Goal: Information Seeking & Learning: Learn about a topic

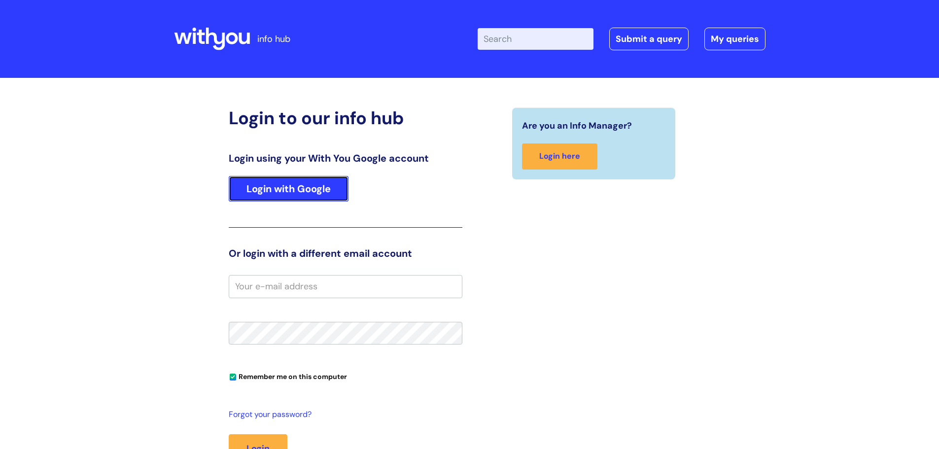
drag, startPoint x: 291, startPoint y: 187, endPoint x: 174, endPoint y: 189, distance: 117.3
click at [291, 187] on link "Login with Google" at bounding box center [289, 189] width 120 height 26
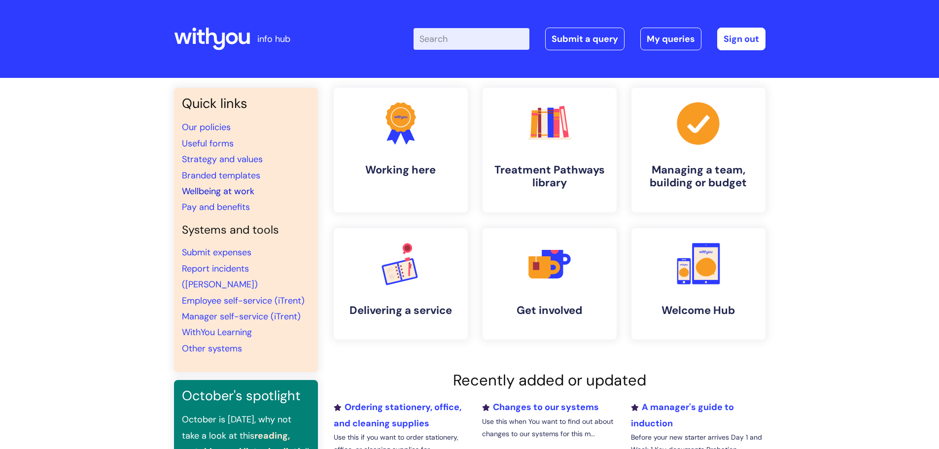
click at [244, 192] on link "Wellbeing at work" at bounding box center [218, 191] width 72 height 12
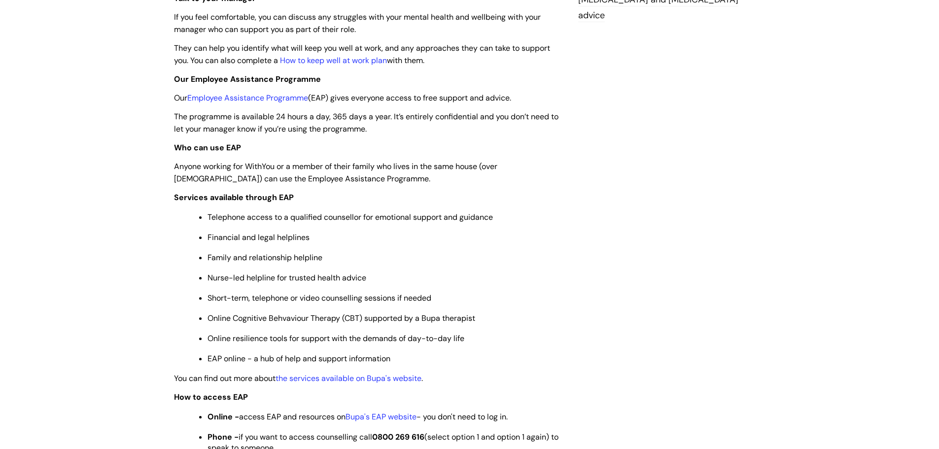
scroll to position [246, 0]
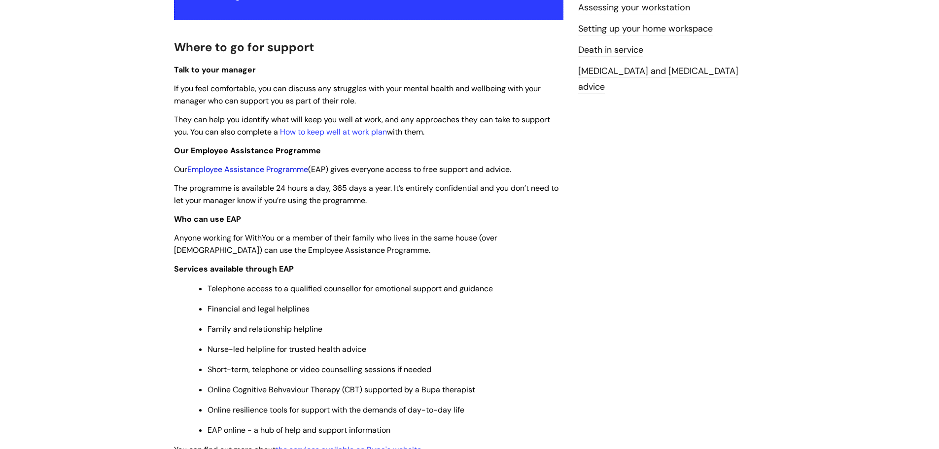
click at [227, 166] on link "Employee Assistance Programme" at bounding box center [247, 169] width 121 height 10
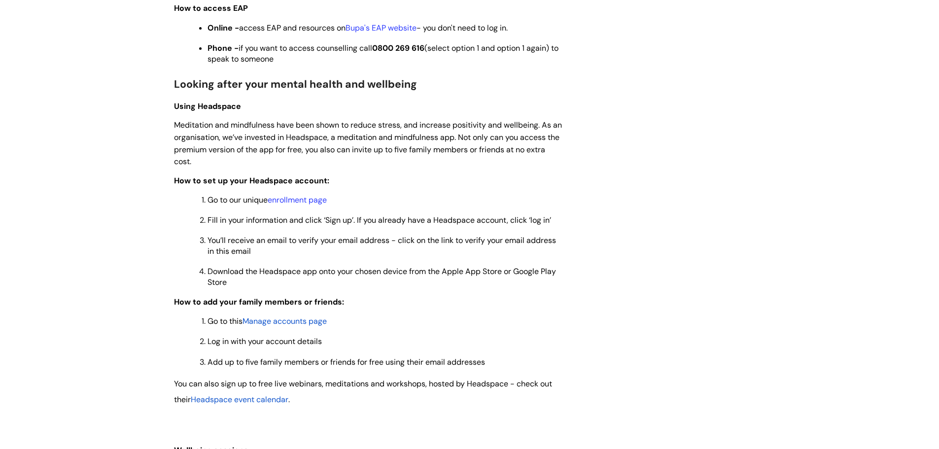
scroll to position [591, 0]
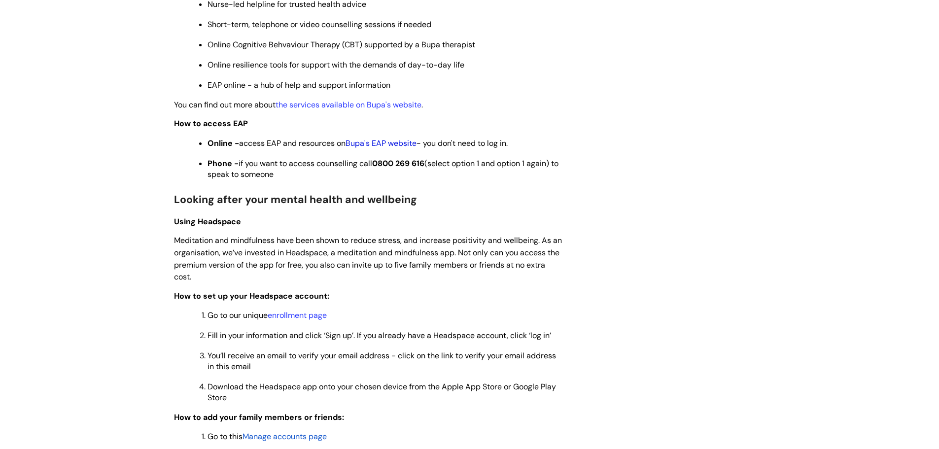
click at [380, 142] on link "Bupa's EAP website" at bounding box center [381, 143] width 71 height 10
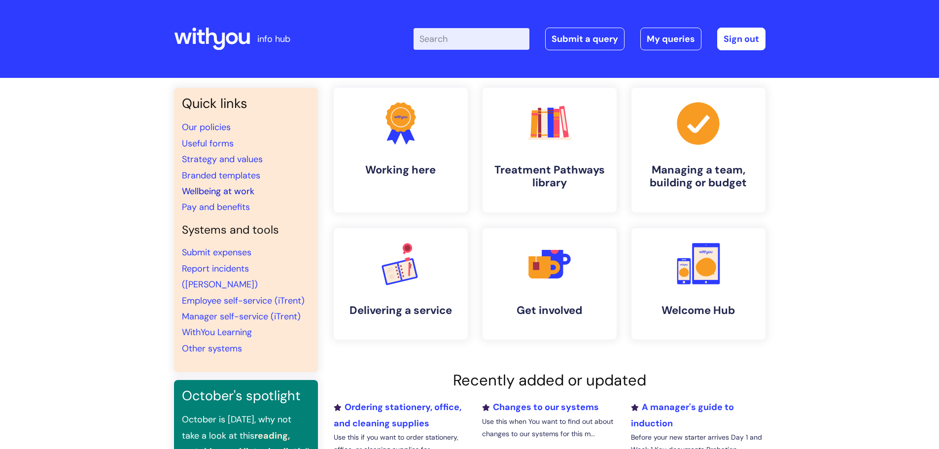
click at [217, 189] on link "Wellbeing at work" at bounding box center [218, 191] width 72 height 12
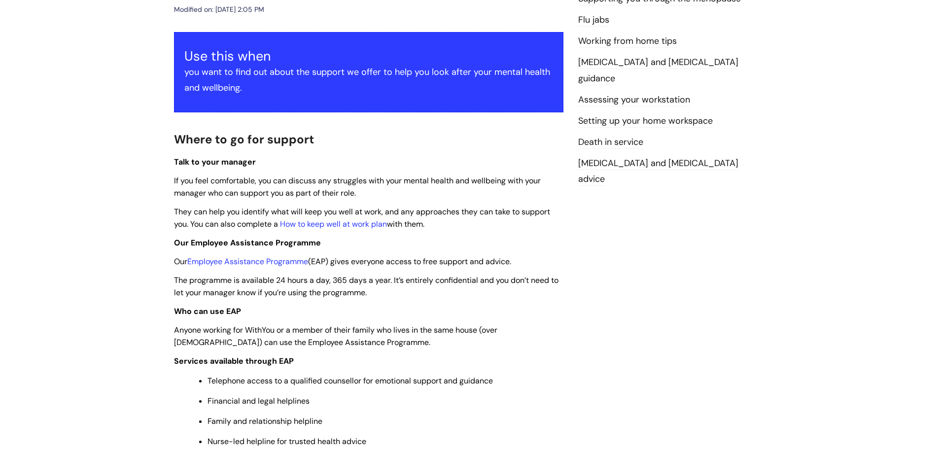
scroll to position [197, 0]
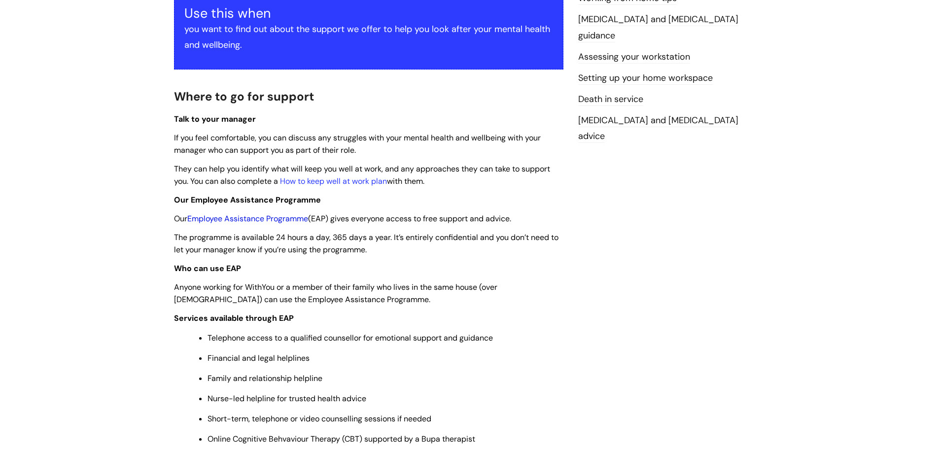
click at [239, 221] on link "Employee Assistance Programme" at bounding box center [247, 218] width 121 height 10
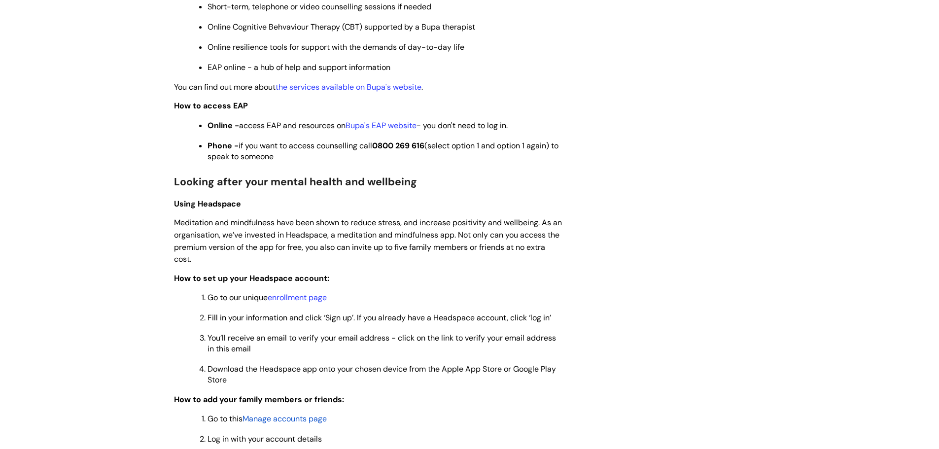
scroll to position [591, 0]
